Goal: Consume media (video, audio): Consume media (video, audio)

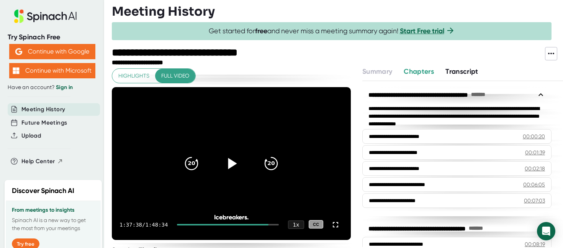
scroll to position [1089, 0]
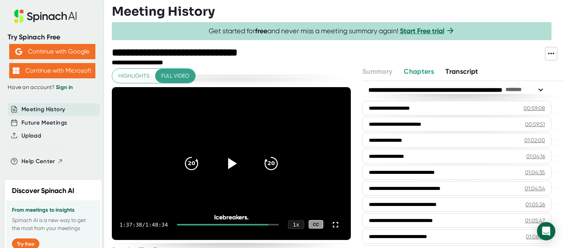
click at [228, 165] on icon at bounding box center [232, 163] width 9 height 11
click at [233, 163] on icon at bounding box center [231, 163] width 10 height 11
click at [233, 163] on icon at bounding box center [232, 163] width 9 height 11
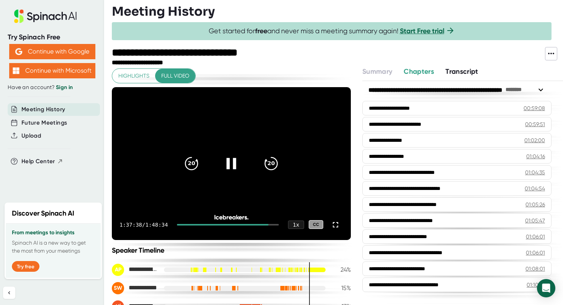
click at [169, 211] on div "1:37:38 / 1:48:34 1 x CC" at bounding box center [231, 225] width 239 height 31
click at [228, 167] on icon at bounding box center [231, 163] width 10 height 11
click at [193, 206] on video at bounding box center [231, 163] width 239 height 153
click at [196, 166] on icon "20" at bounding box center [191, 163] width 19 height 19
